Goal: Task Accomplishment & Management: Use online tool/utility

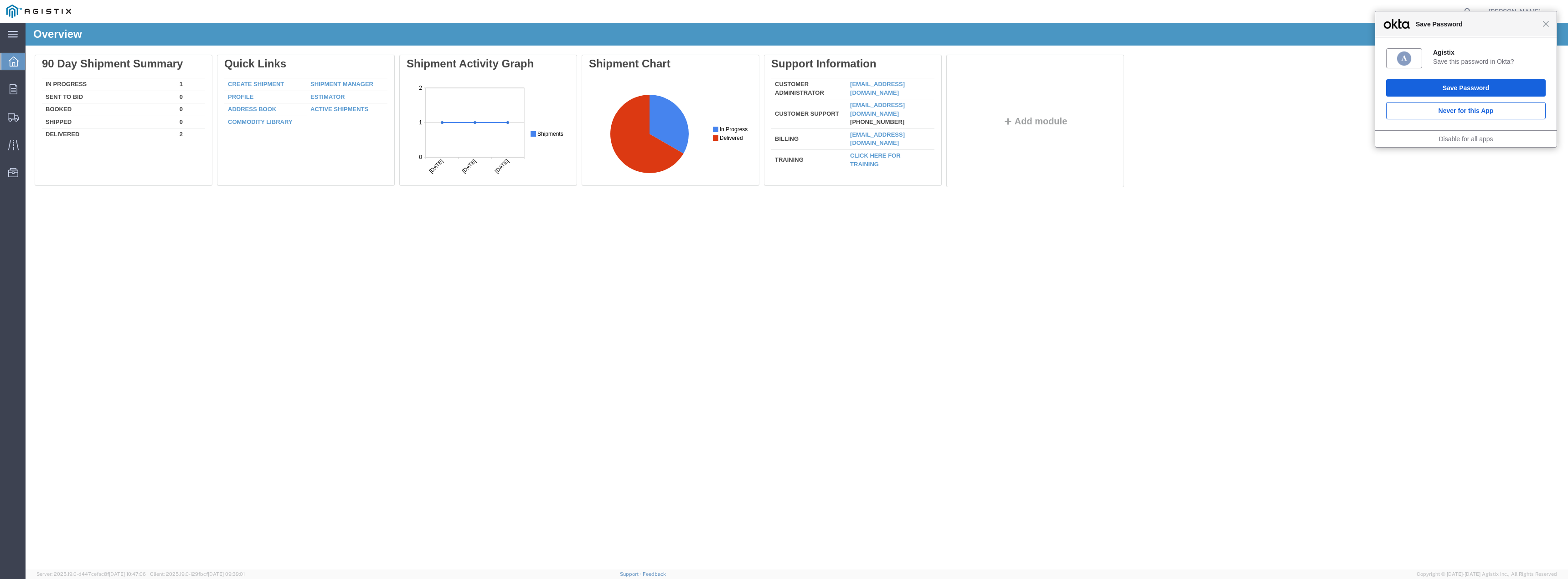
click at [1548, 29] on div "Close Save Password" at bounding box center [1466, 25] width 182 height 26
click at [1546, 25] on span "Close" at bounding box center [1547, 24] width 7 height 7
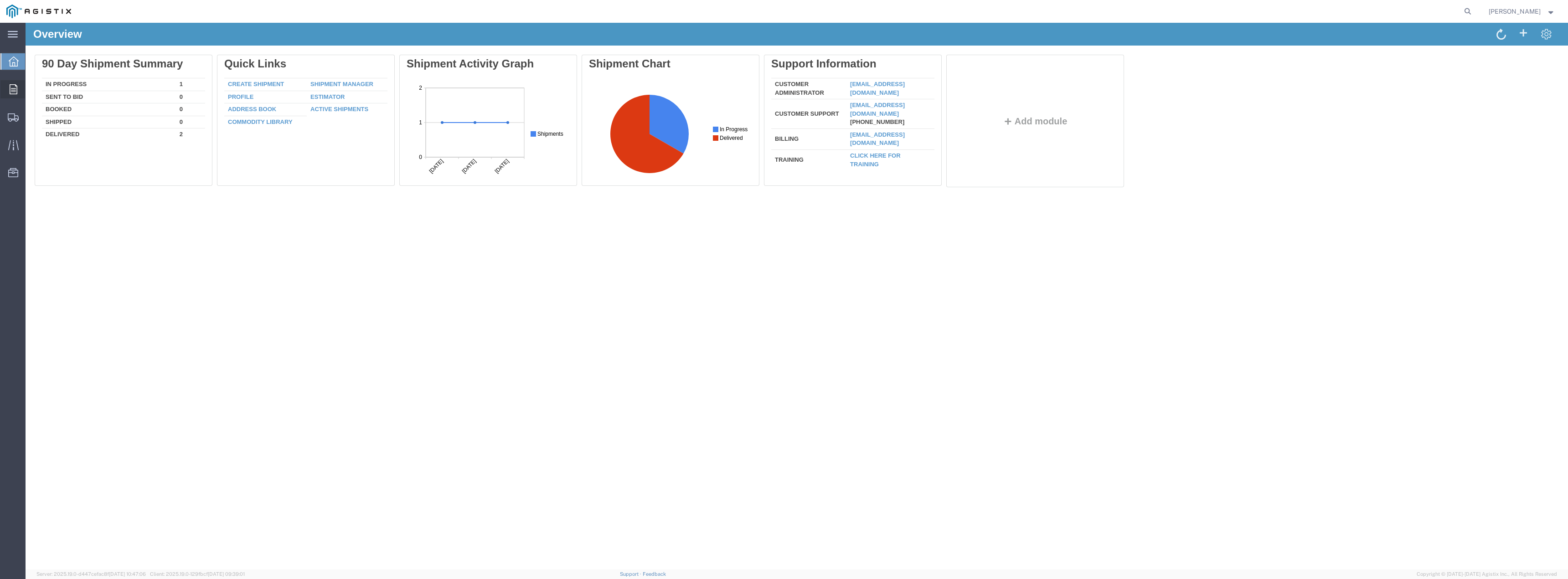
click at [12, 92] on icon at bounding box center [13, 89] width 8 height 10
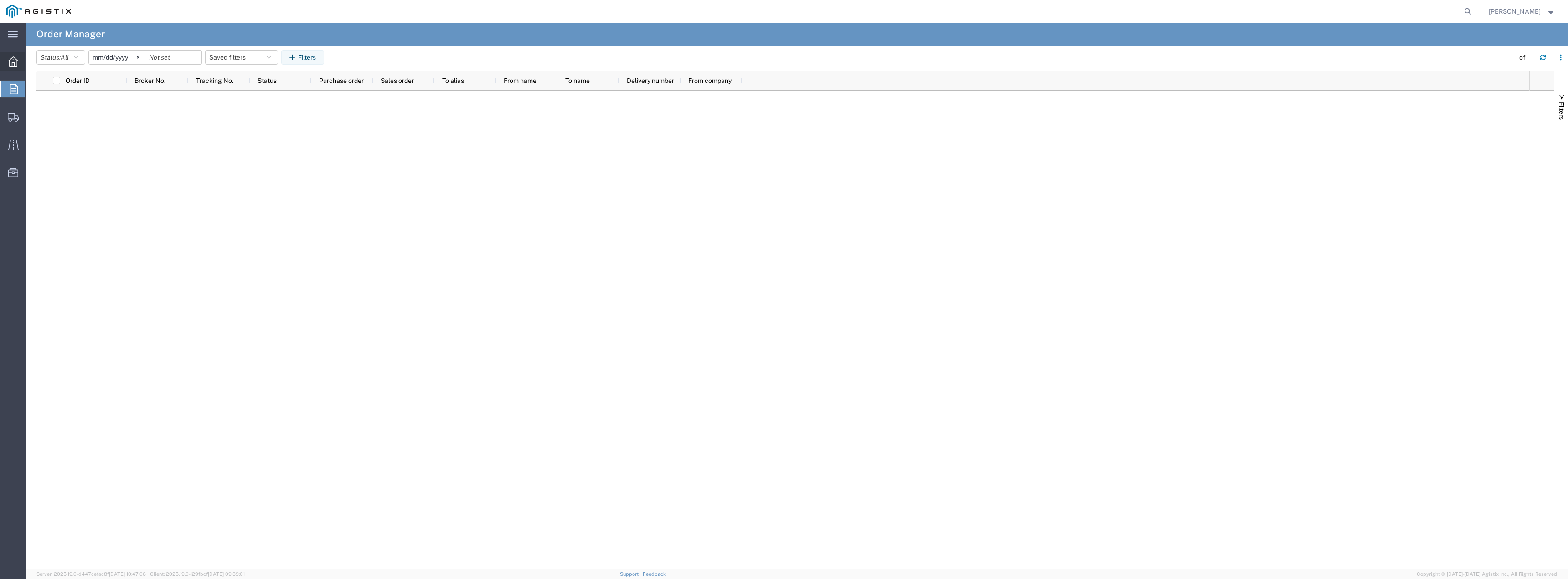
click at [13, 62] on icon at bounding box center [12, 61] width 10 height 10
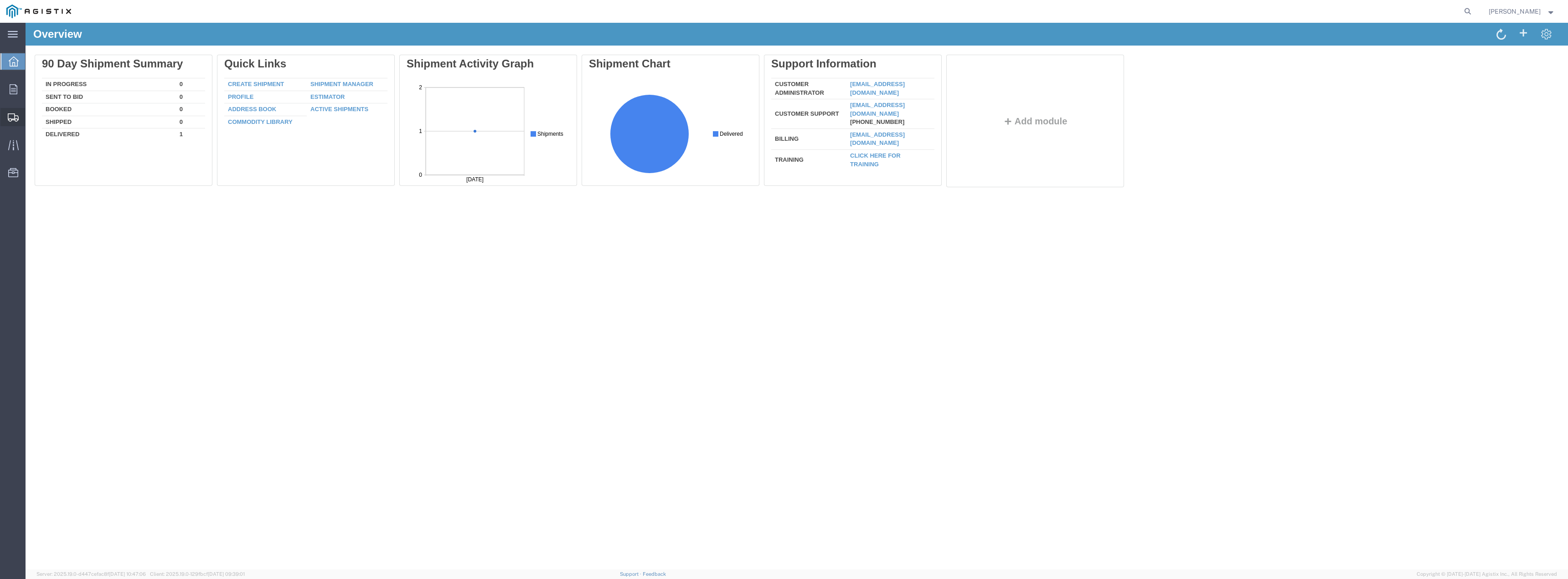
click at [10, 121] on icon at bounding box center [13, 117] width 11 height 8
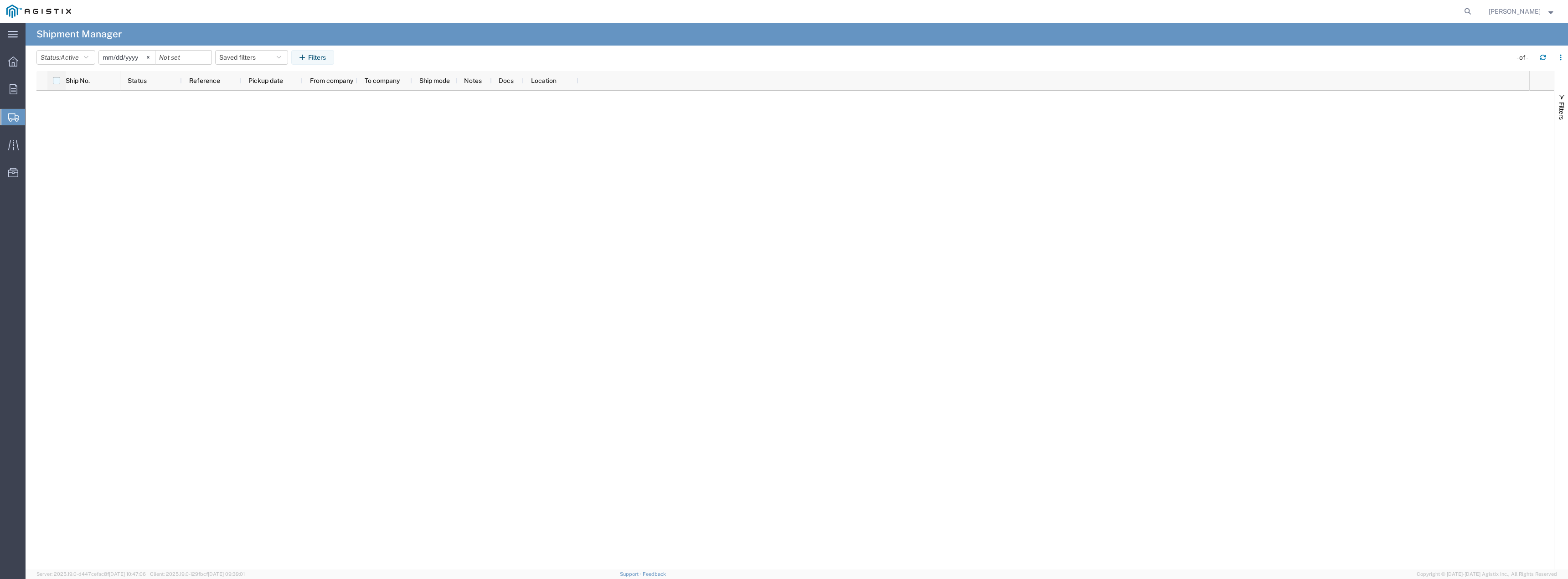
click at [55, 81] on input "checkbox" at bounding box center [56, 81] width 7 height 7
checkbox input "false"
click at [0, 0] on span "Shipment Manager" at bounding box center [0, 0] width 0 height 0
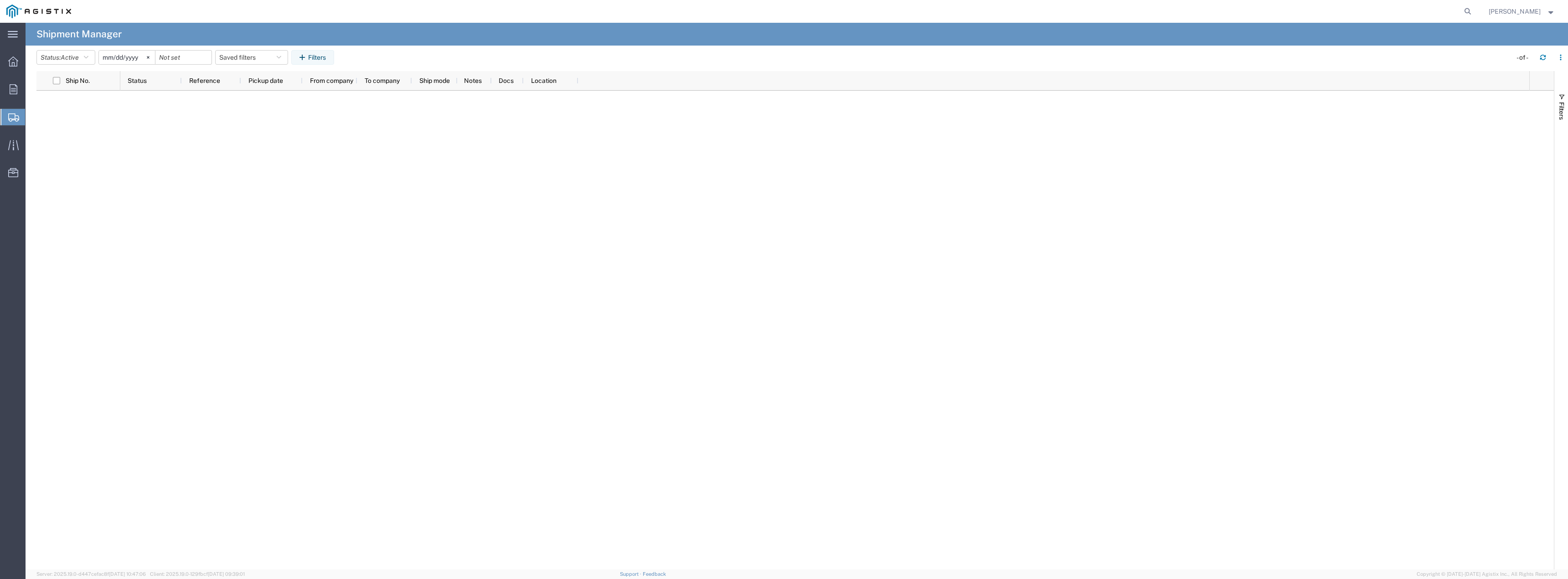
click at [0, 0] on span "Shipment Manager" at bounding box center [0, 0] width 0 height 0
click at [0, 0] on span "Create Shipment" at bounding box center [0, 0] width 0 height 0
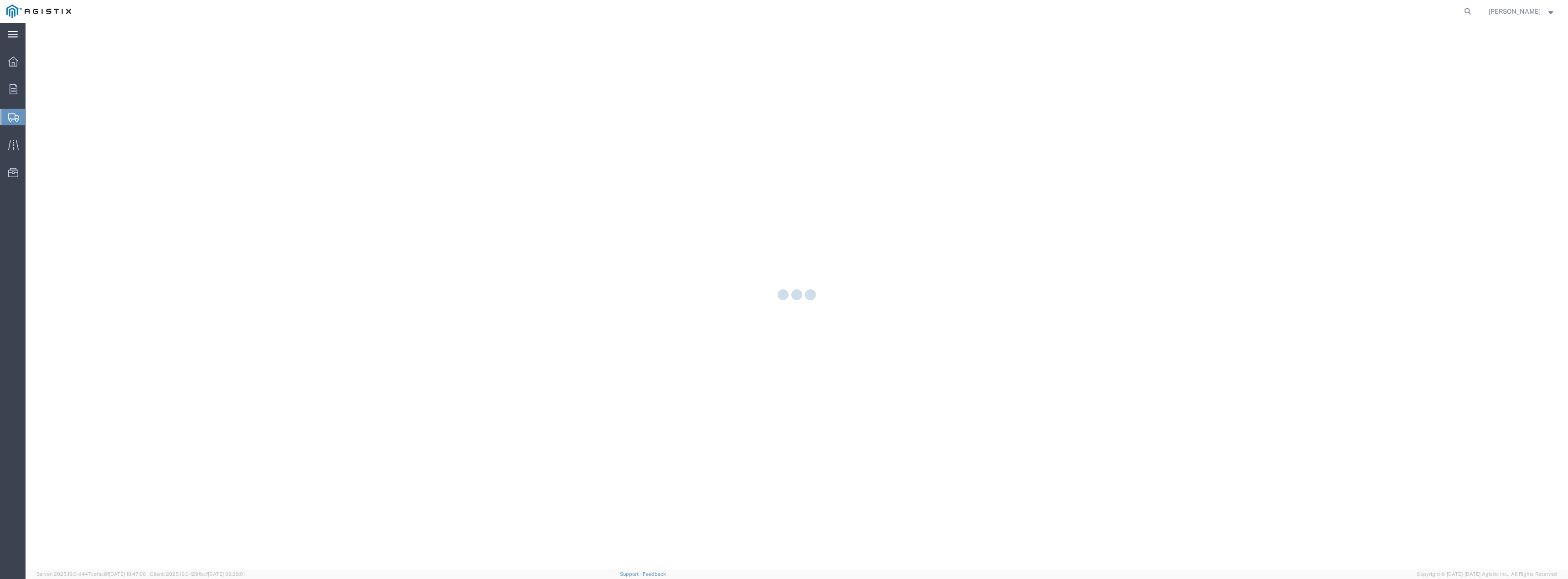
click at [12, 31] on icon at bounding box center [12, 34] width 10 height 7
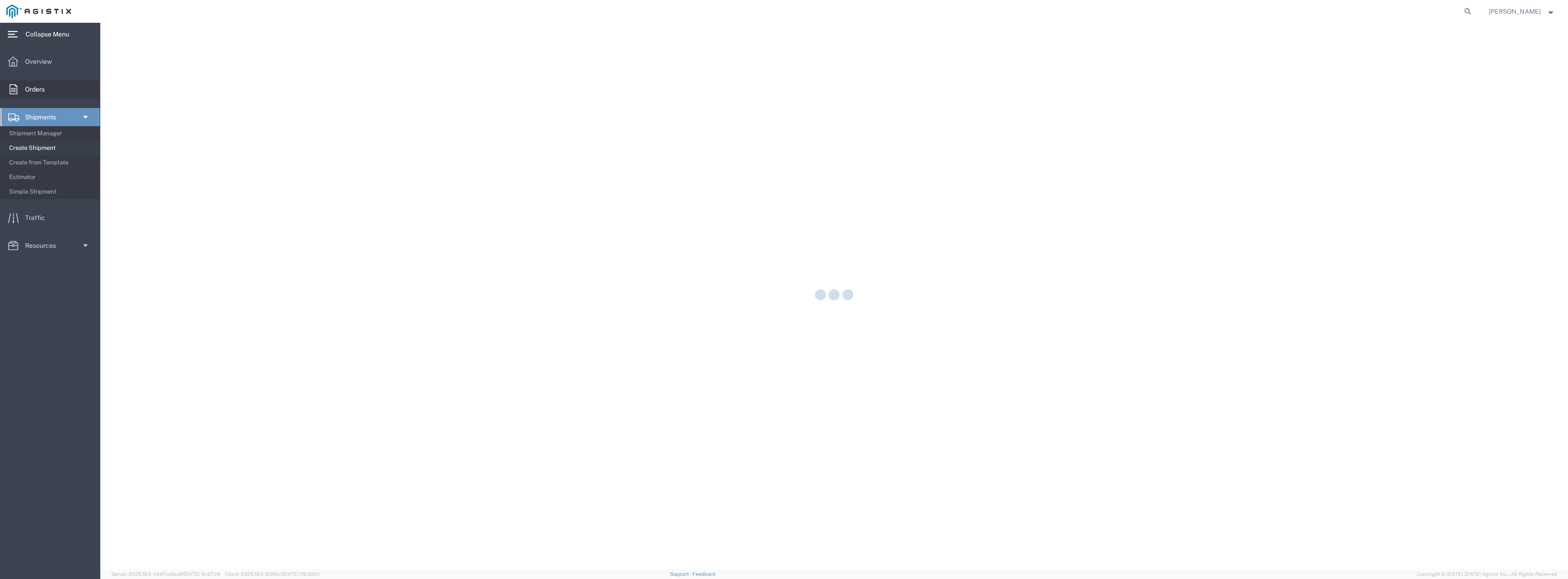
click at [38, 90] on span "Orders" at bounding box center [39, 89] width 26 height 18
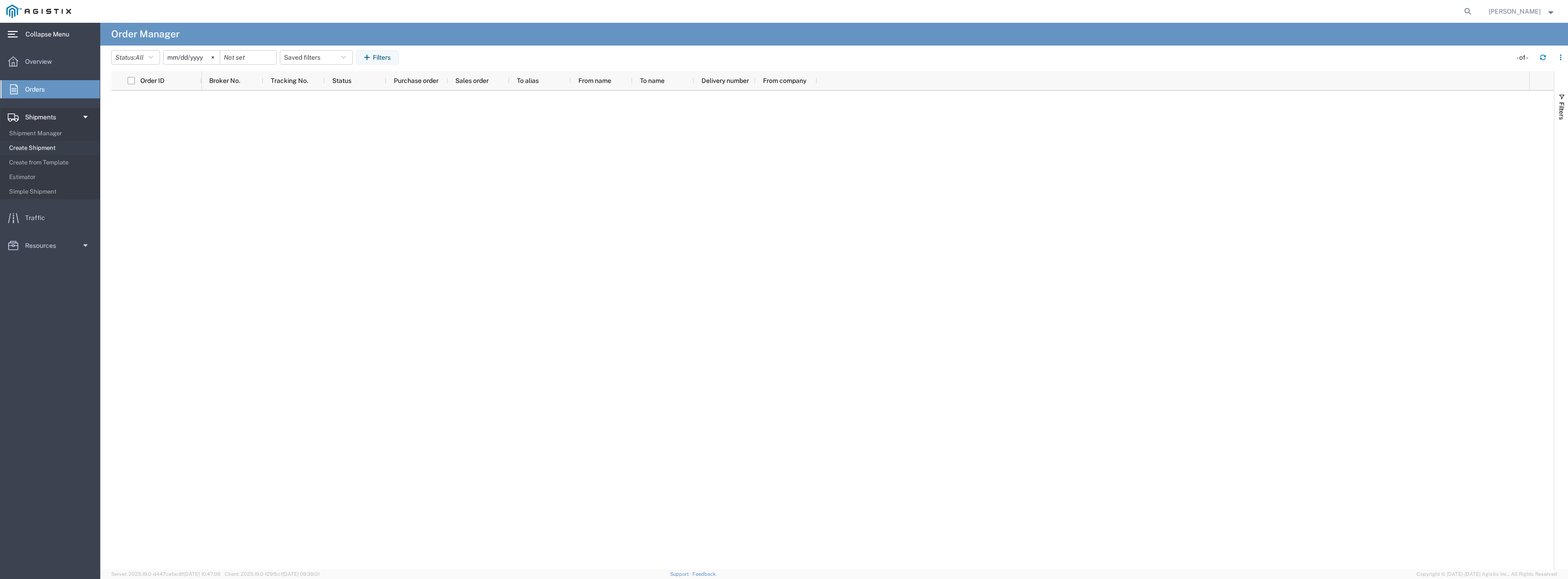
click at [44, 146] on span "Create Shipment" at bounding box center [51, 147] width 84 height 18
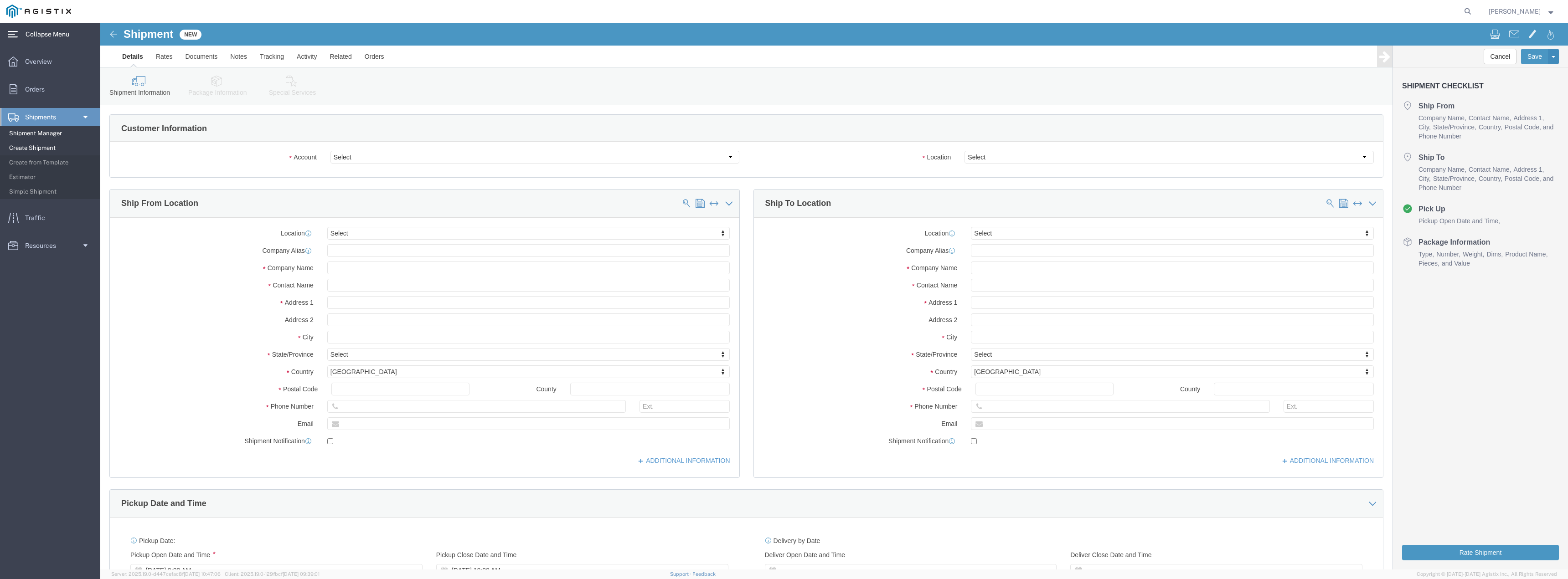
select select
